Goal: Navigation & Orientation: Find specific page/section

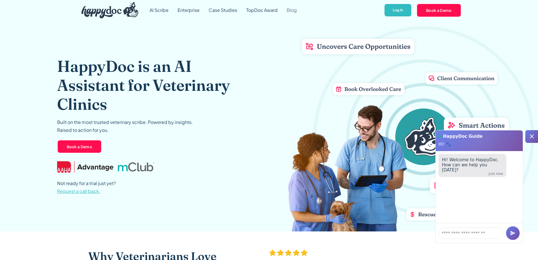
click at [288, 10] on link "Blog" at bounding box center [291, 10] width 19 height 20
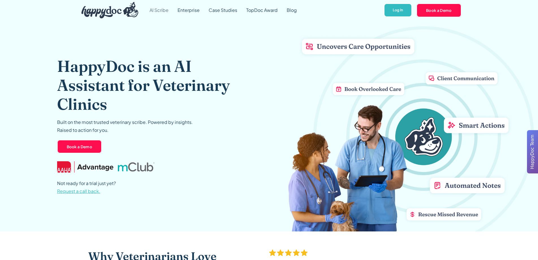
click at [157, 11] on link "AI Scribe" at bounding box center [159, 10] width 28 height 20
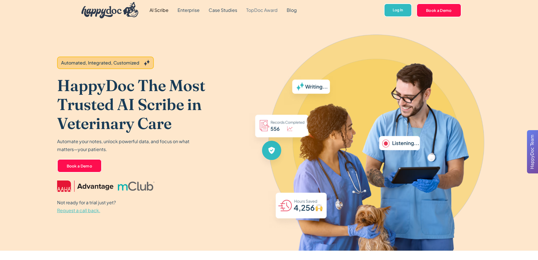
click at [244, 9] on link "TopDoc Award" at bounding box center [262, 10] width 40 height 20
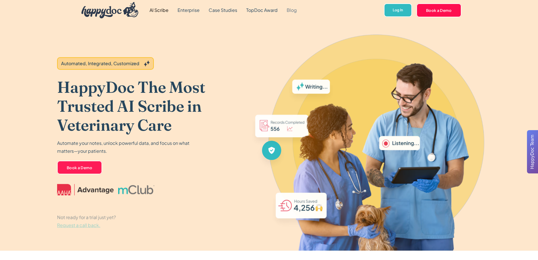
click at [293, 10] on link "Blog" at bounding box center [291, 10] width 19 height 20
